Goal: Task Accomplishment & Management: Manage account settings

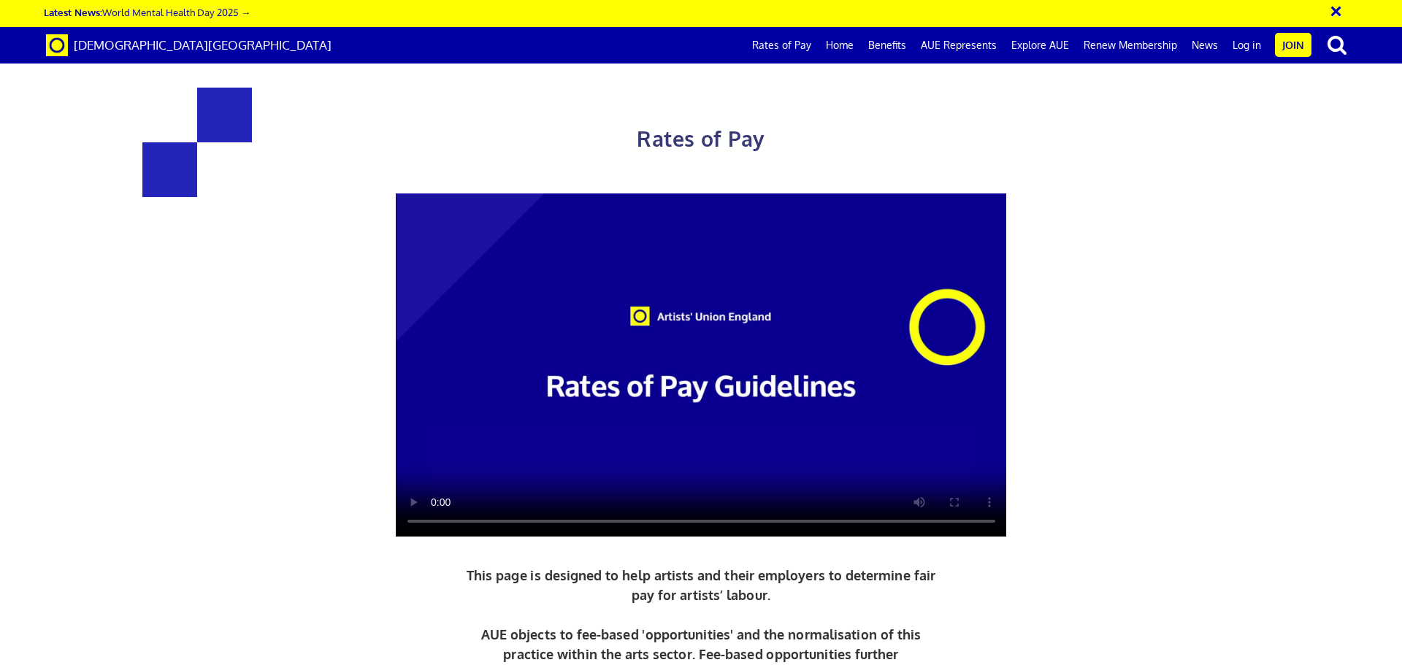
scroll to position [0, 23]
click at [1245, 47] on link "Log in" at bounding box center [1246, 45] width 43 height 36
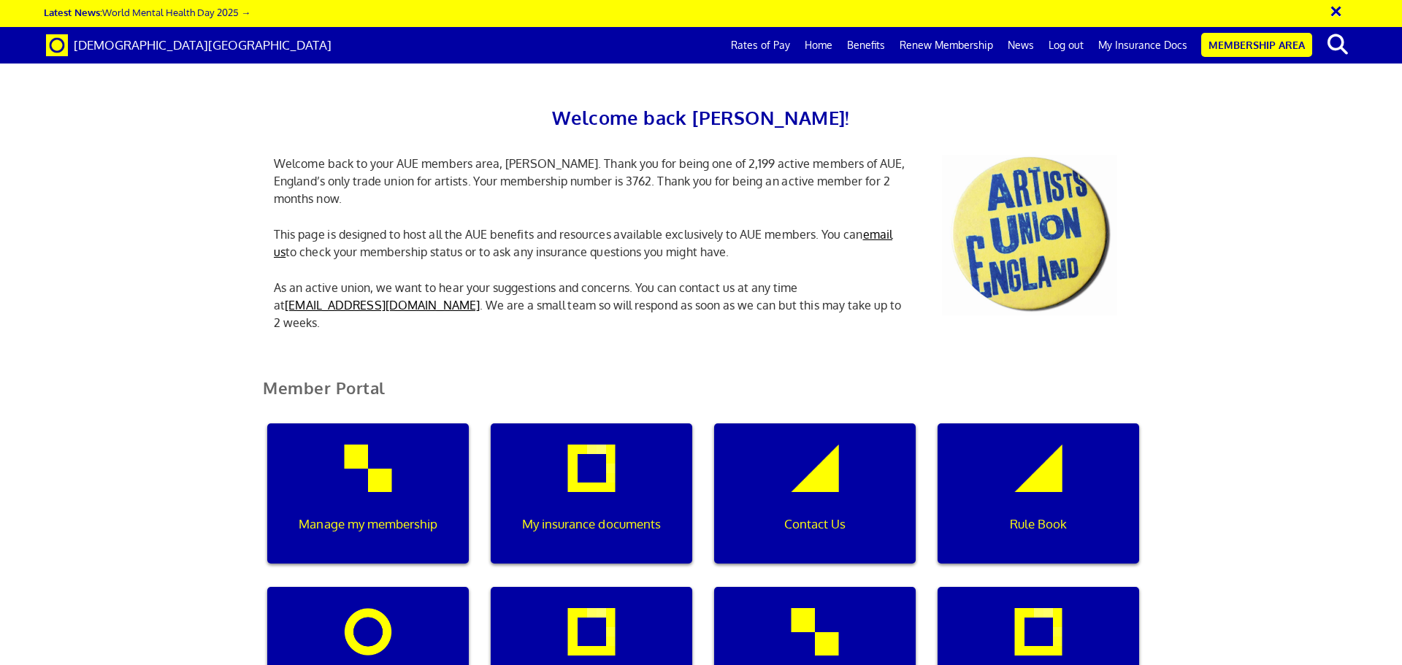
scroll to position [0, 4]
click at [634, 515] on p "My insurance documents" at bounding box center [591, 524] width 181 height 19
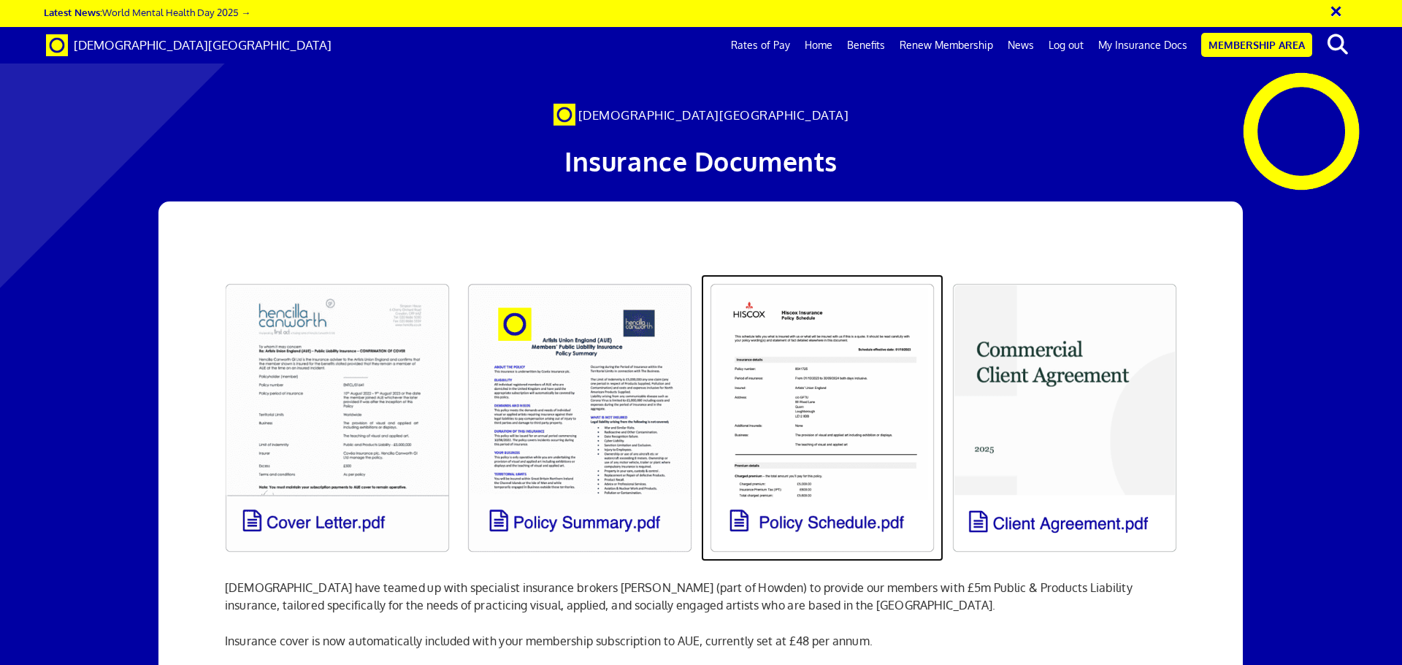
click at [823, 418] on link at bounding box center [822, 417] width 242 height 287
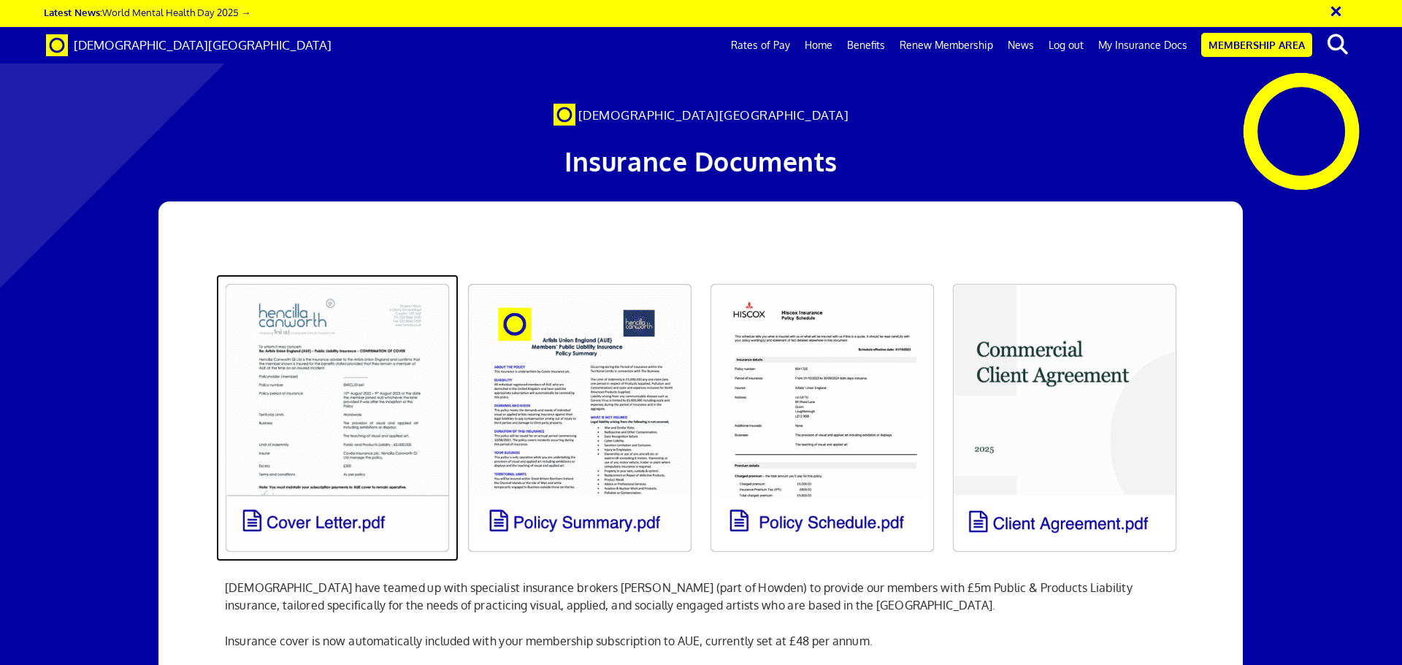
click at [350, 274] on link at bounding box center [337, 417] width 242 height 287
